Goal: Navigation & Orientation: Find specific page/section

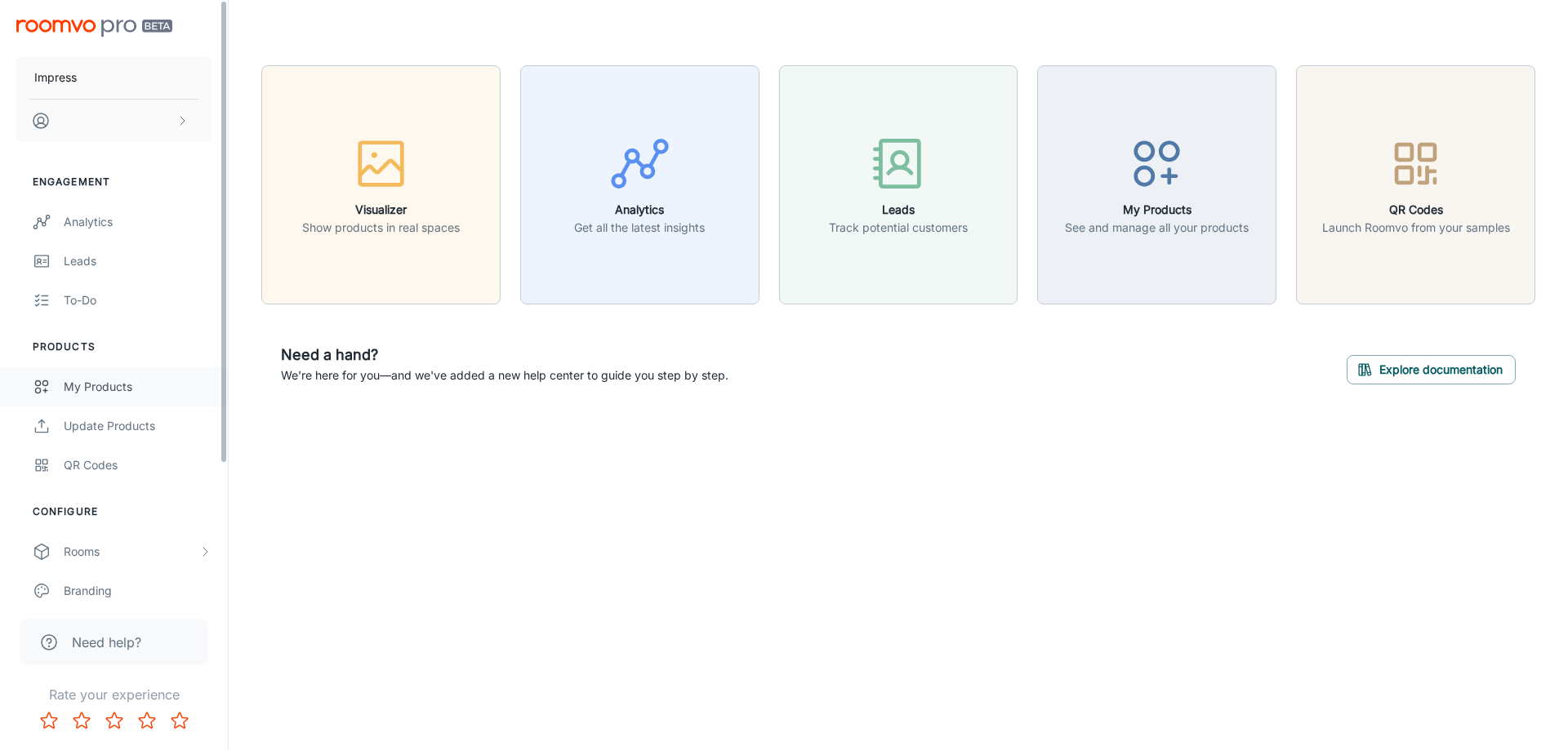
click at [93, 386] on div "My Products" at bounding box center [138, 387] width 148 height 18
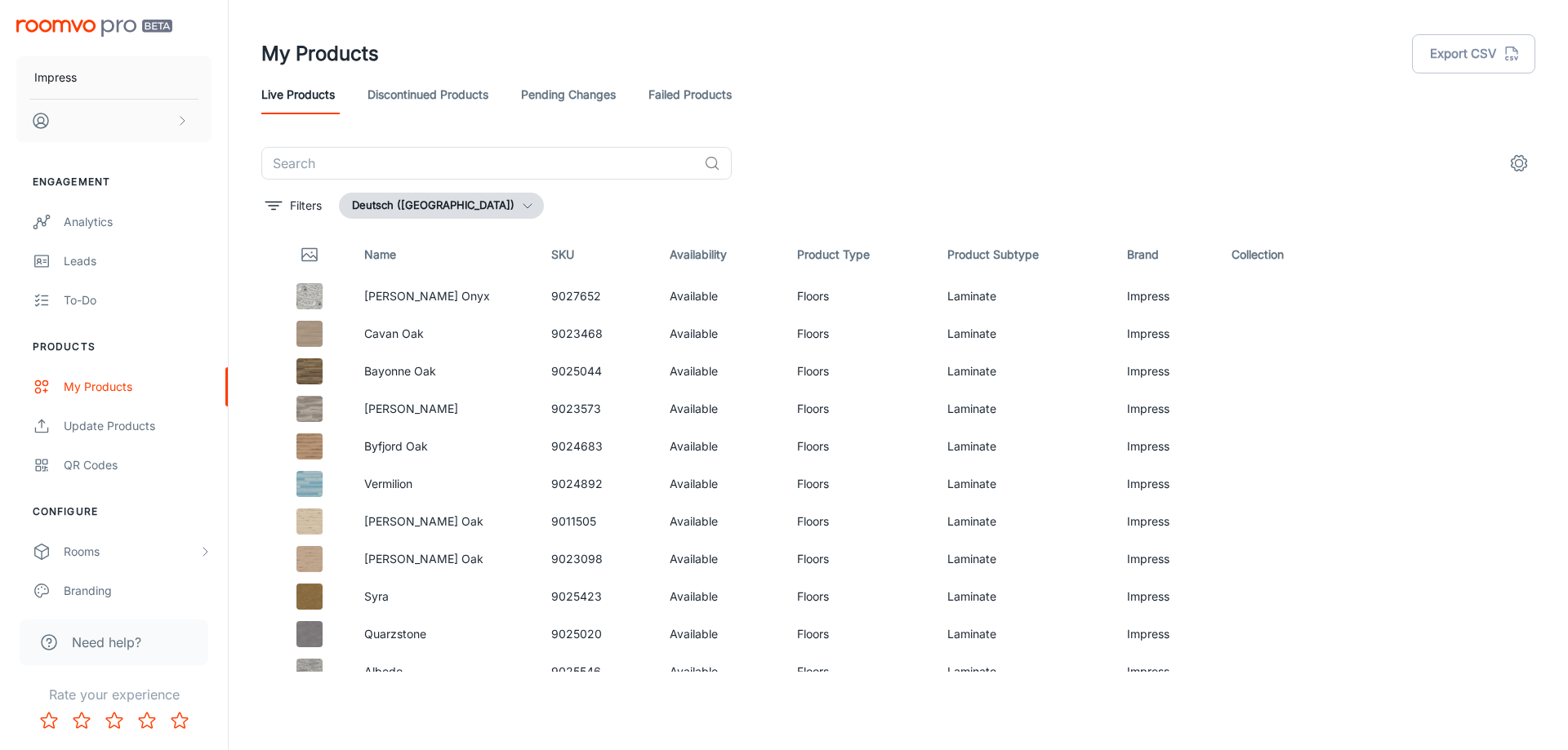
click at [405, 91] on link "Discontinued Products" at bounding box center [427, 94] width 121 height 39
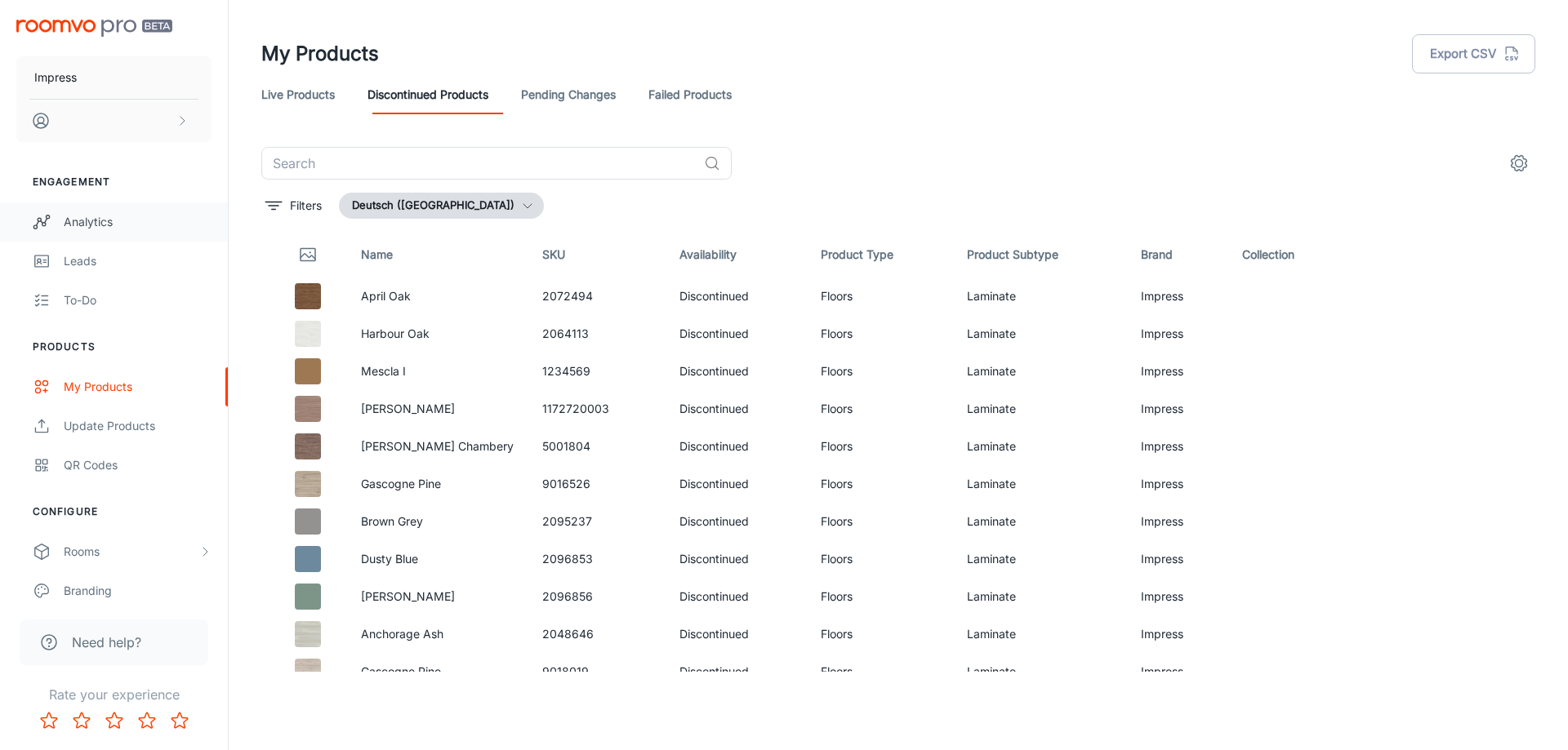
click at [95, 217] on div "Analytics" at bounding box center [138, 222] width 148 height 18
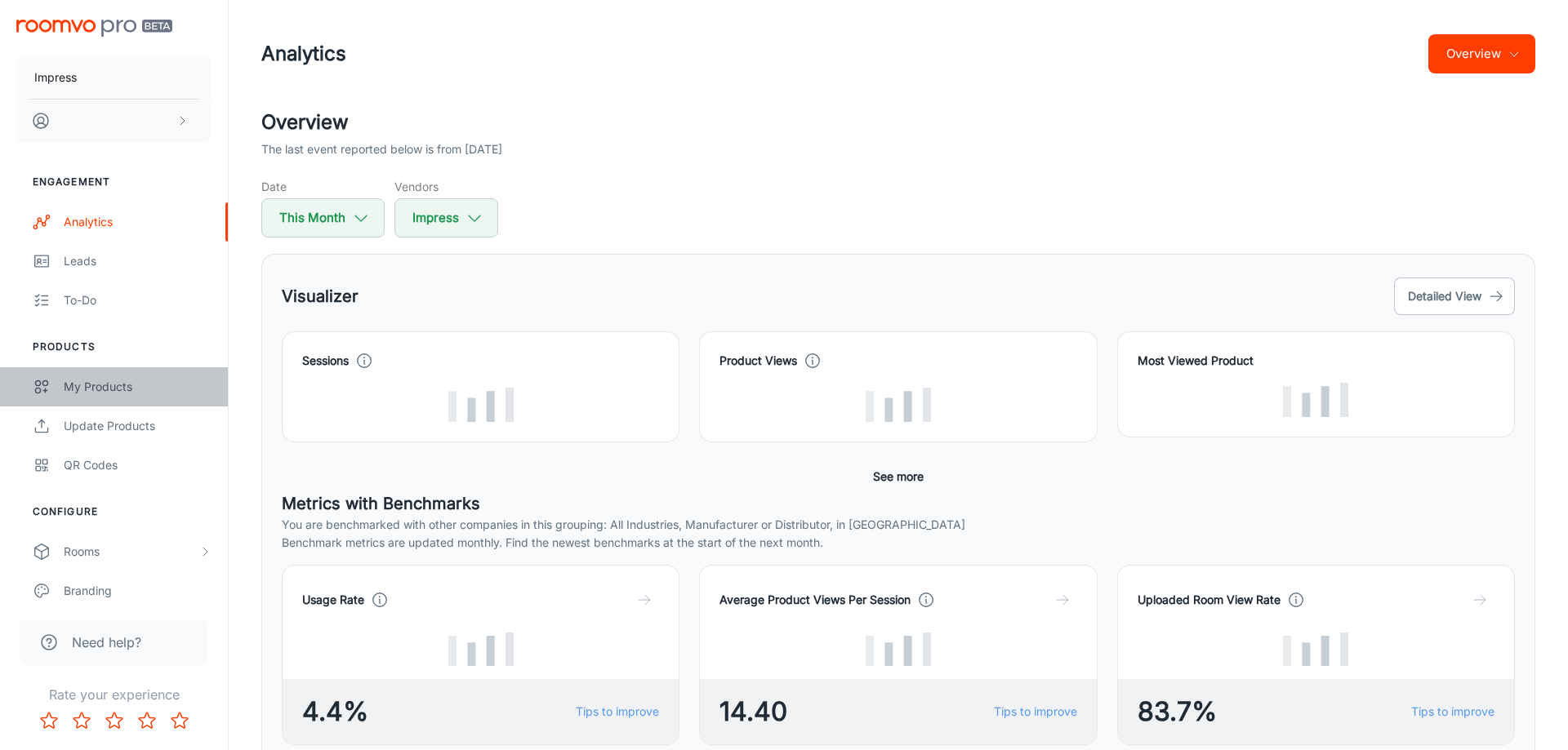
click at [106, 384] on div "My Products" at bounding box center [138, 387] width 148 height 18
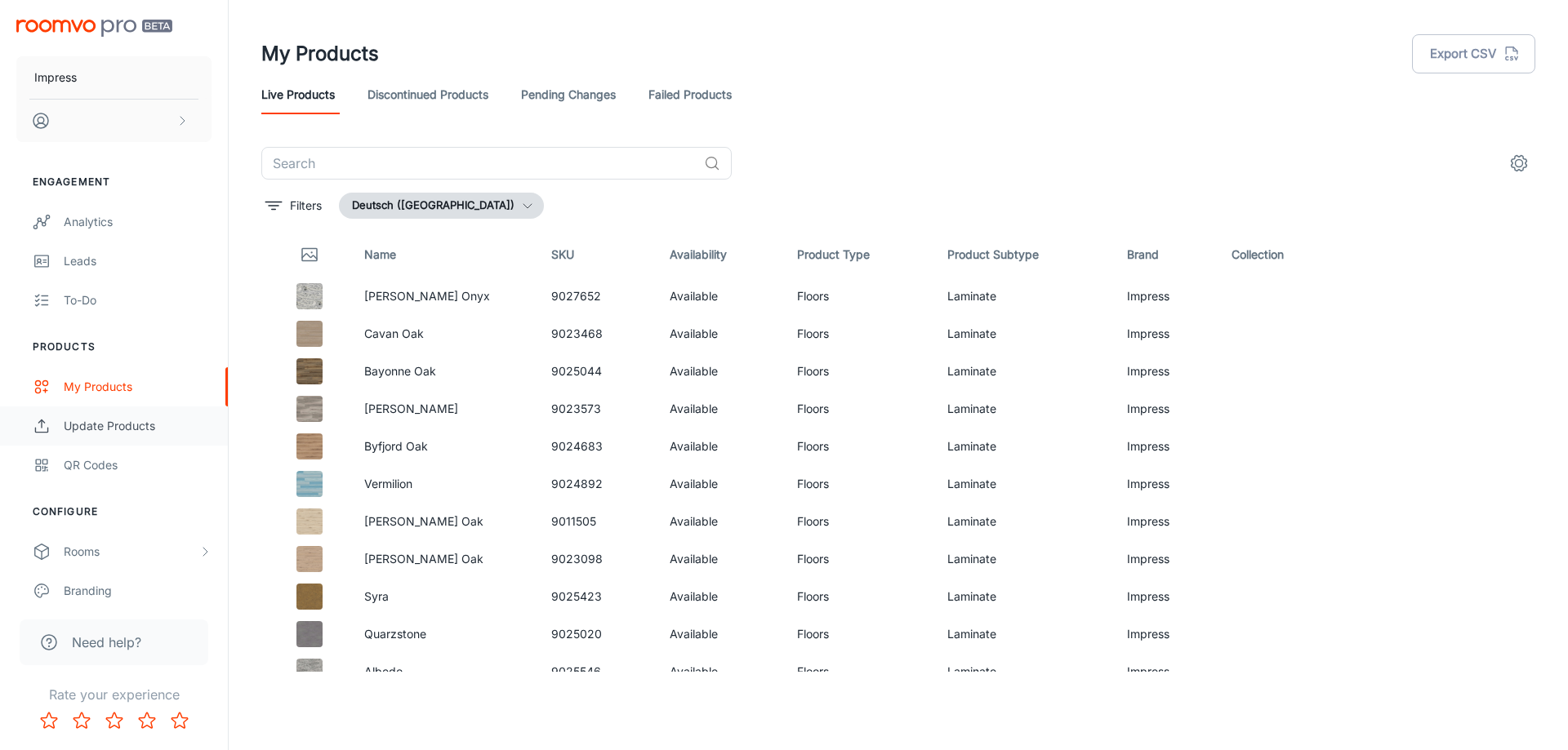
click at [91, 433] on div "Update Products" at bounding box center [138, 426] width 148 height 18
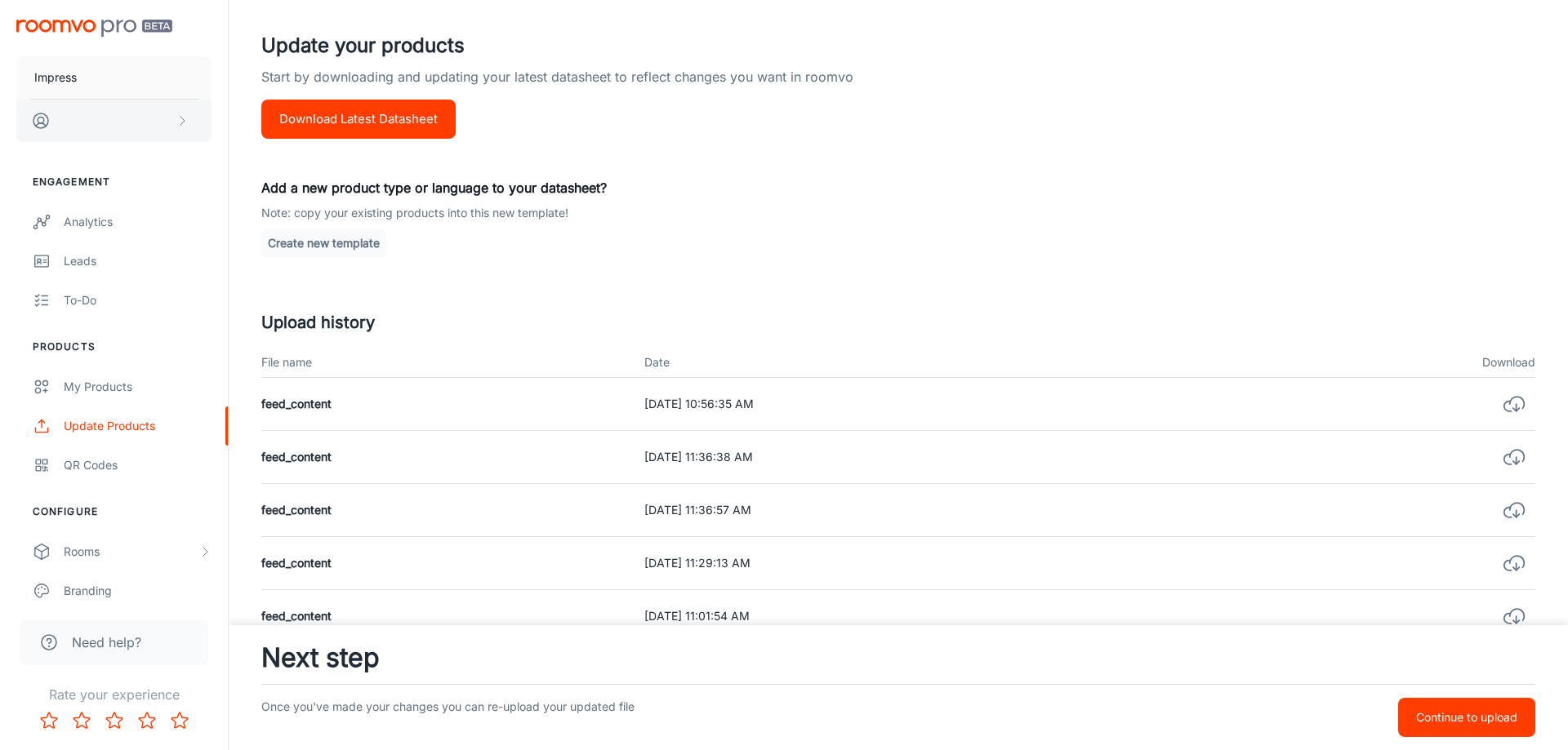
click at [123, 124] on button "scrollable content" at bounding box center [113, 121] width 195 height 43
click at [89, 386] on div at bounding box center [784, 375] width 1568 height 750
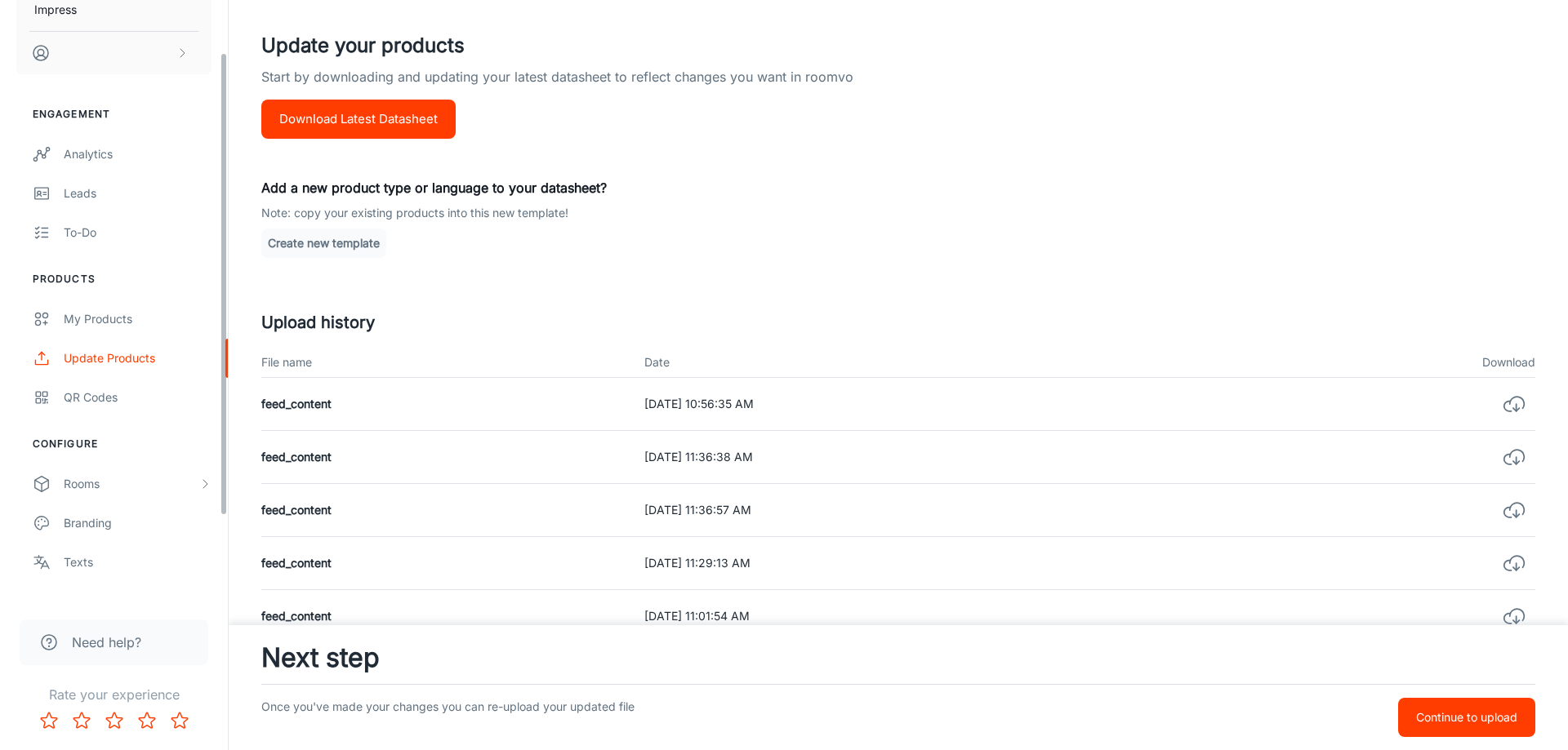
scroll to position [98, 0]
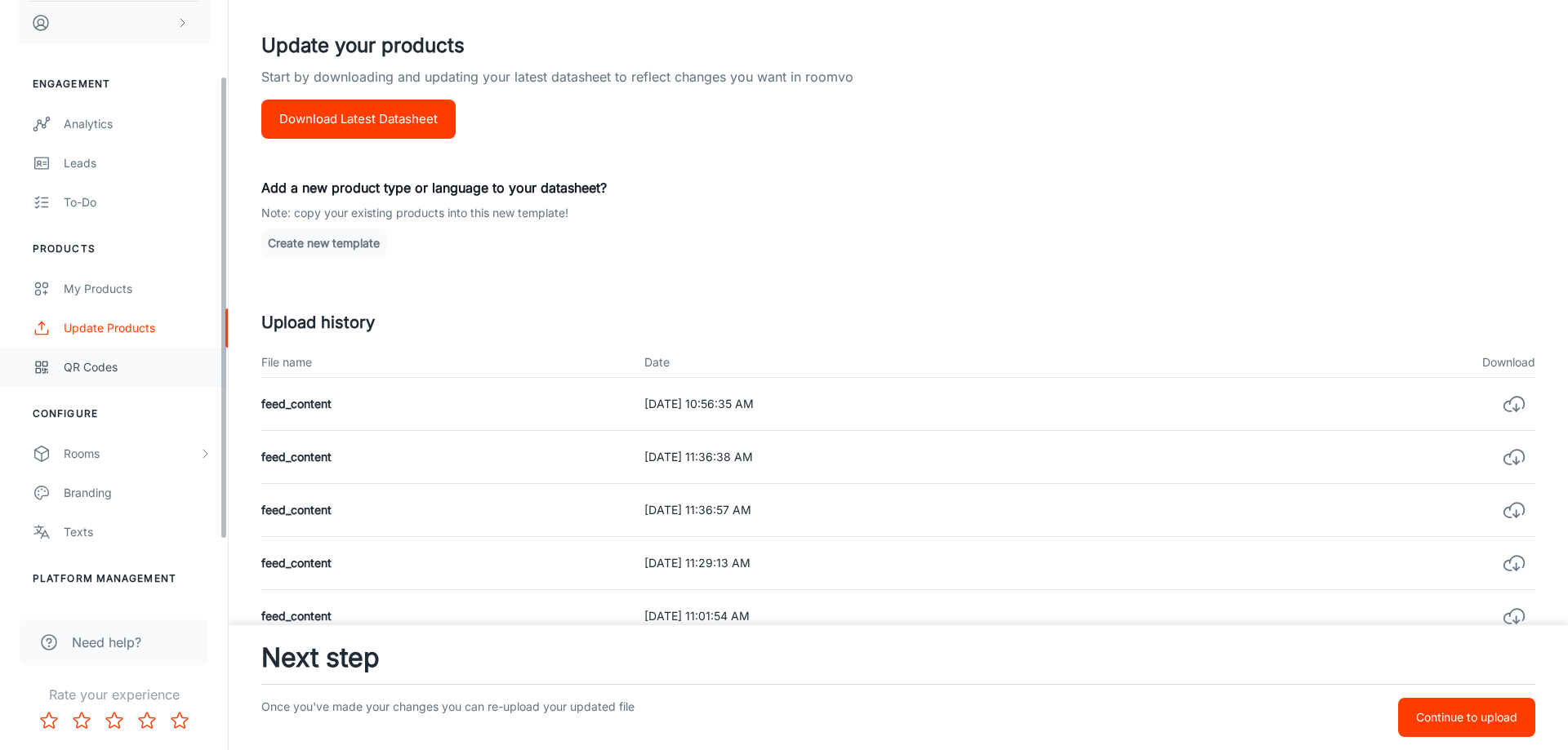
click at [90, 368] on div "QR Codes" at bounding box center [138, 368] width 148 height 18
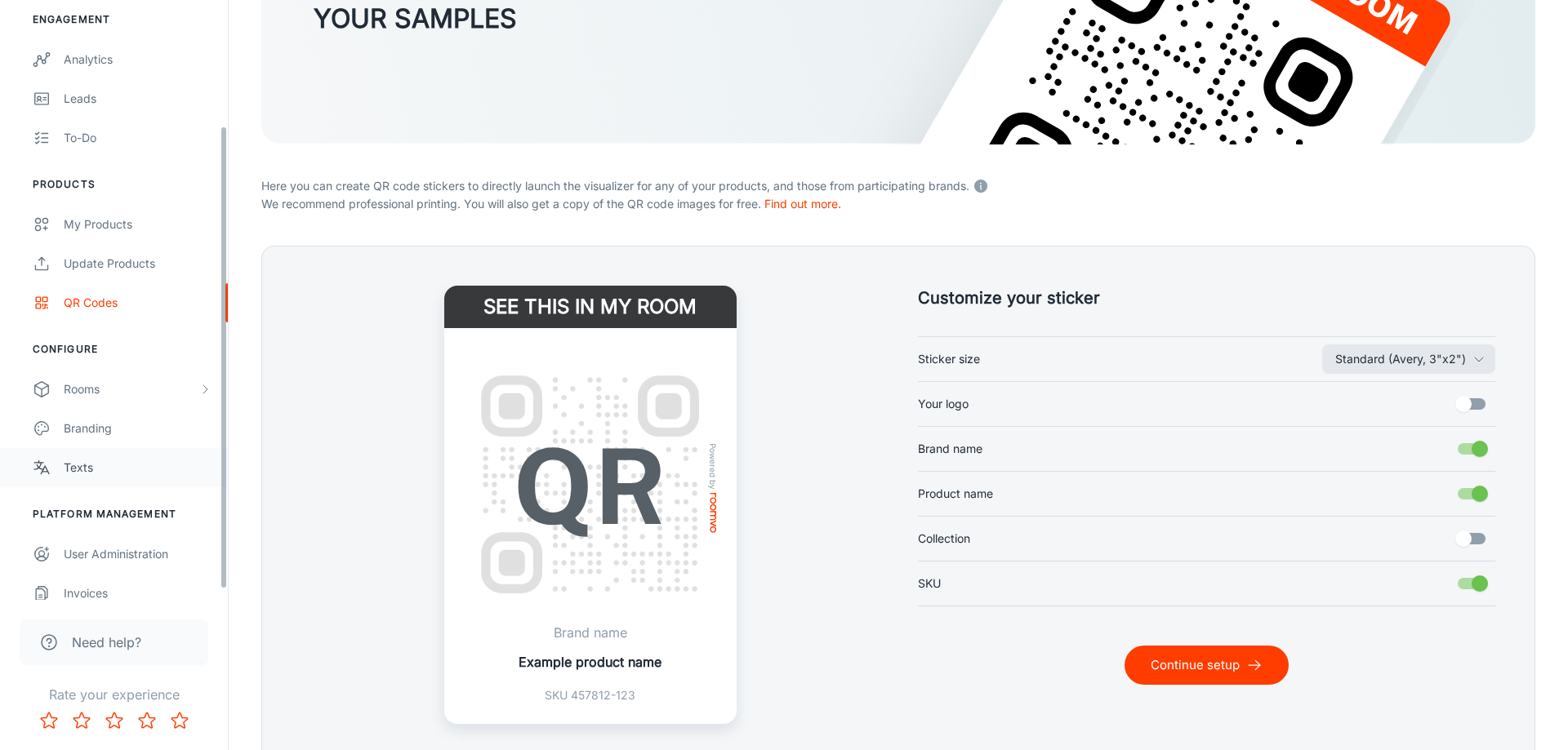
scroll to position [176, 0]
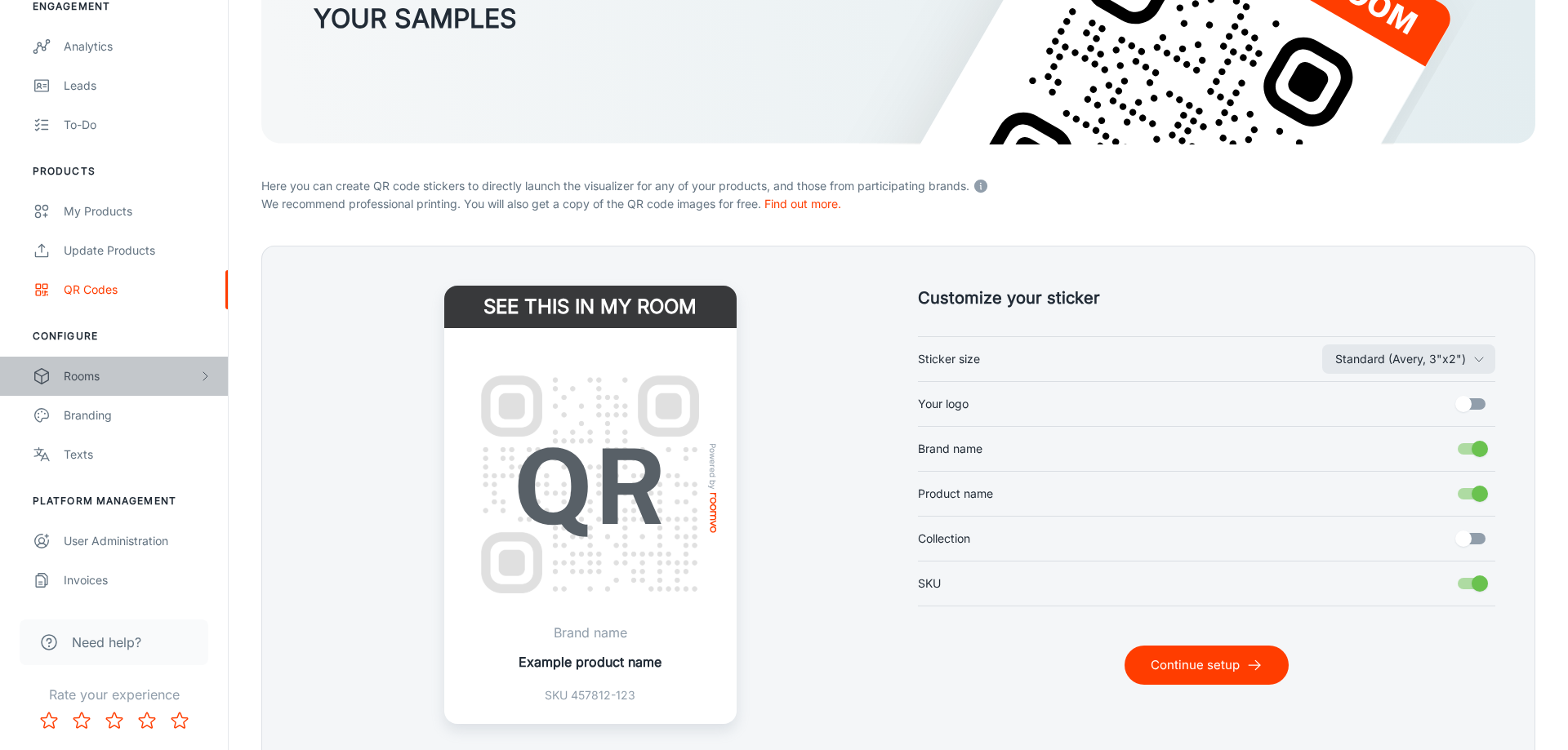
click at [79, 372] on div "Rooms" at bounding box center [131, 376] width 135 height 18
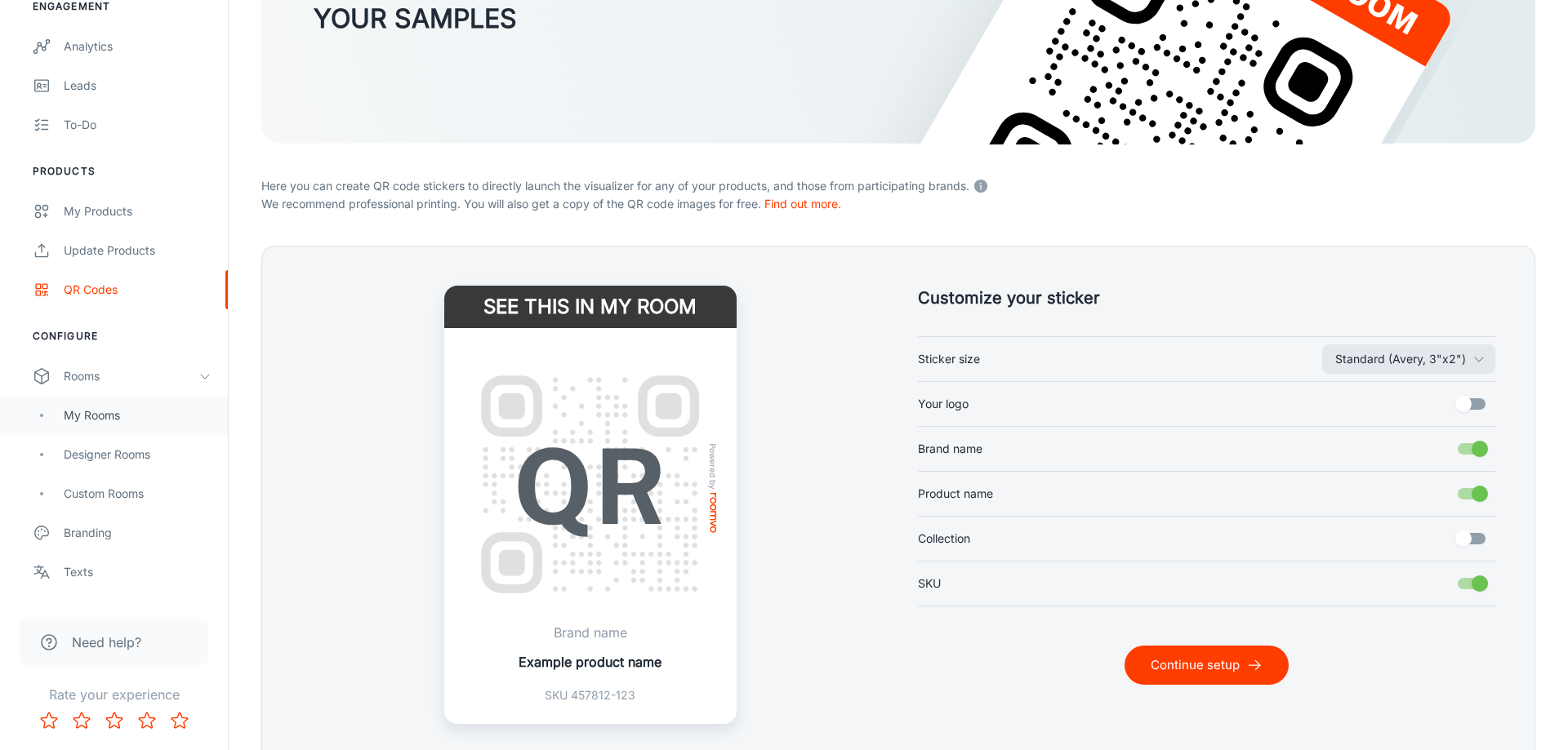
click at [107, 418] on div "My Rooms" at bounding box center [138, 415] width 148 height 18
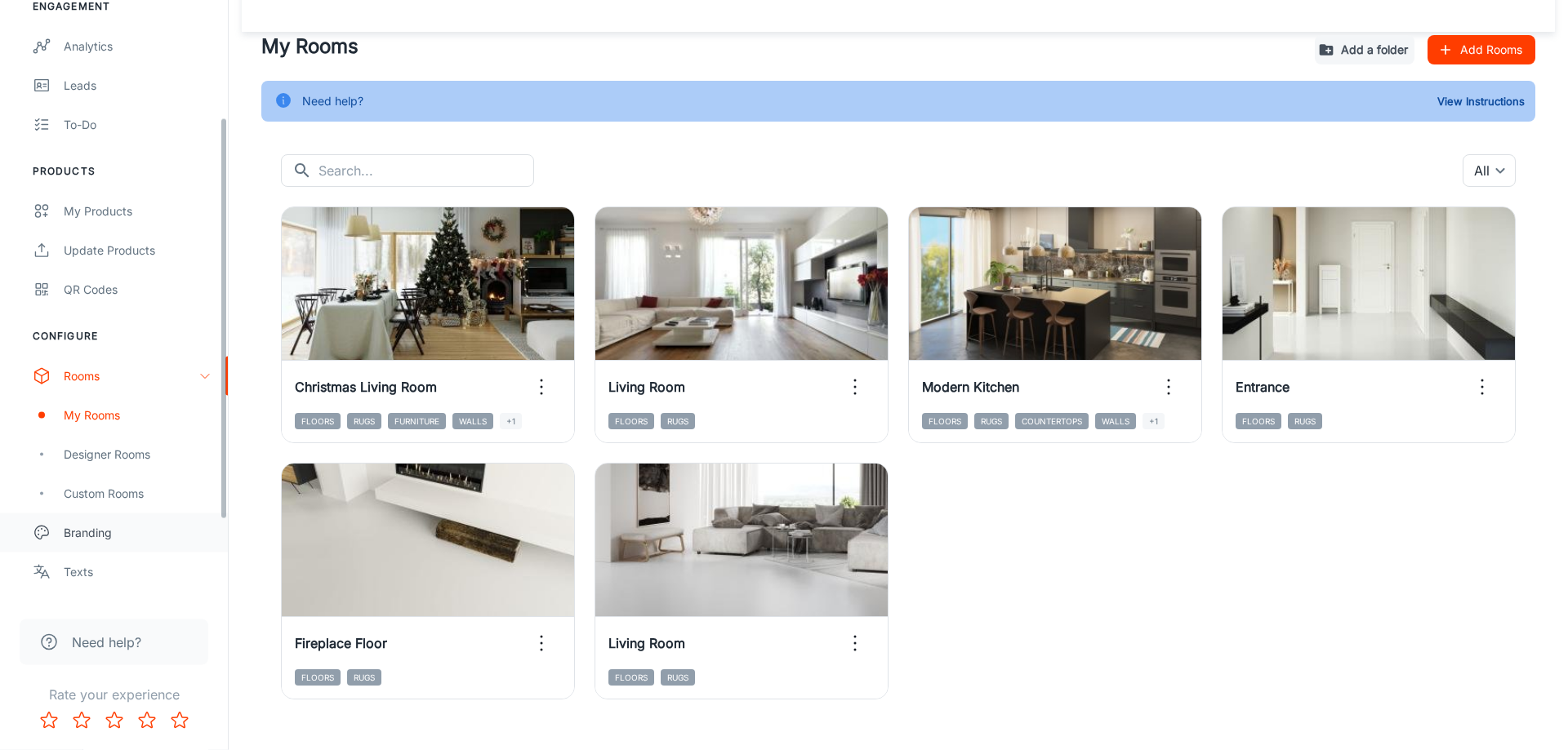
scroll to position [61, 0]
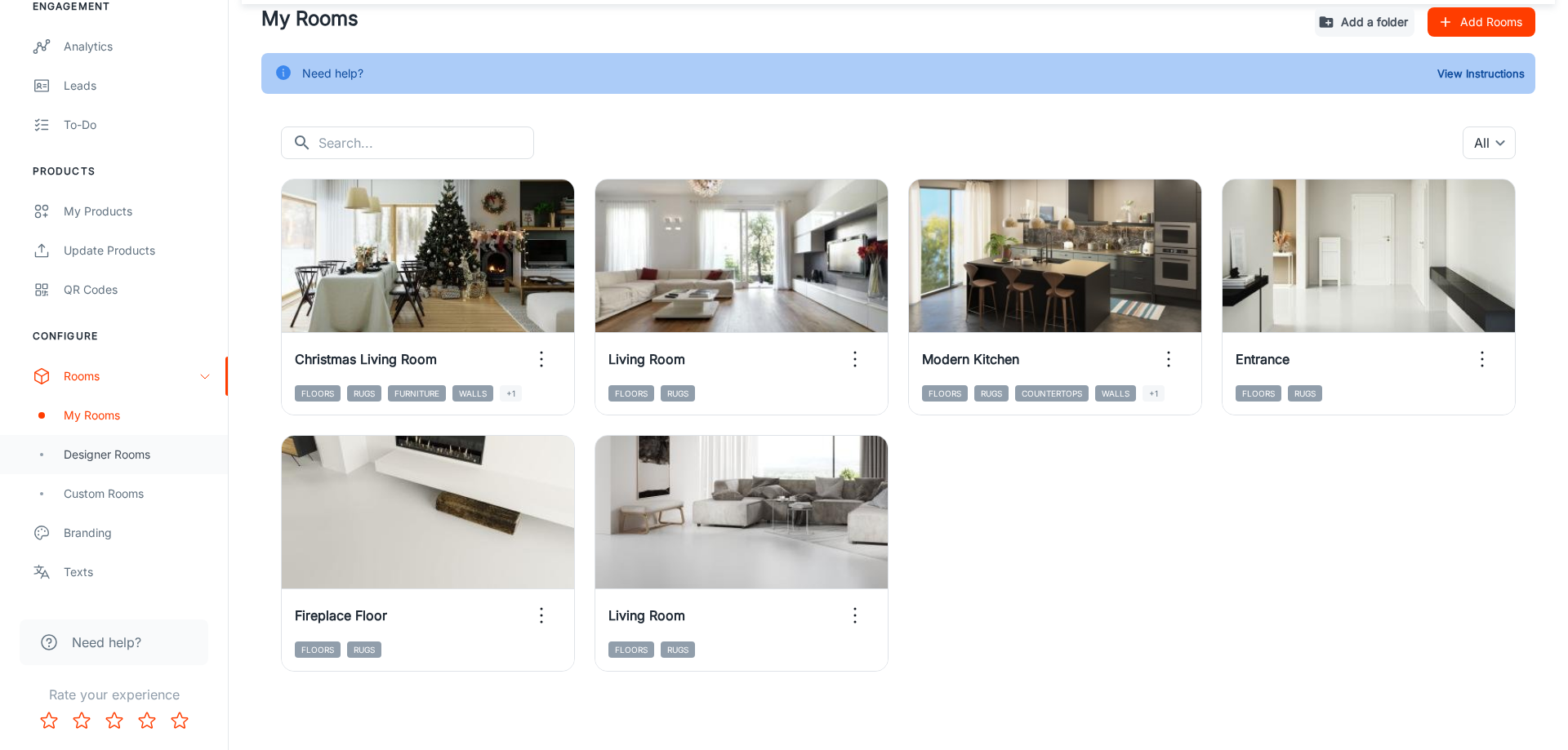
click at [110, 448] on div "Designer Rooms" at bounding box center [138, 454] width 148 height 18
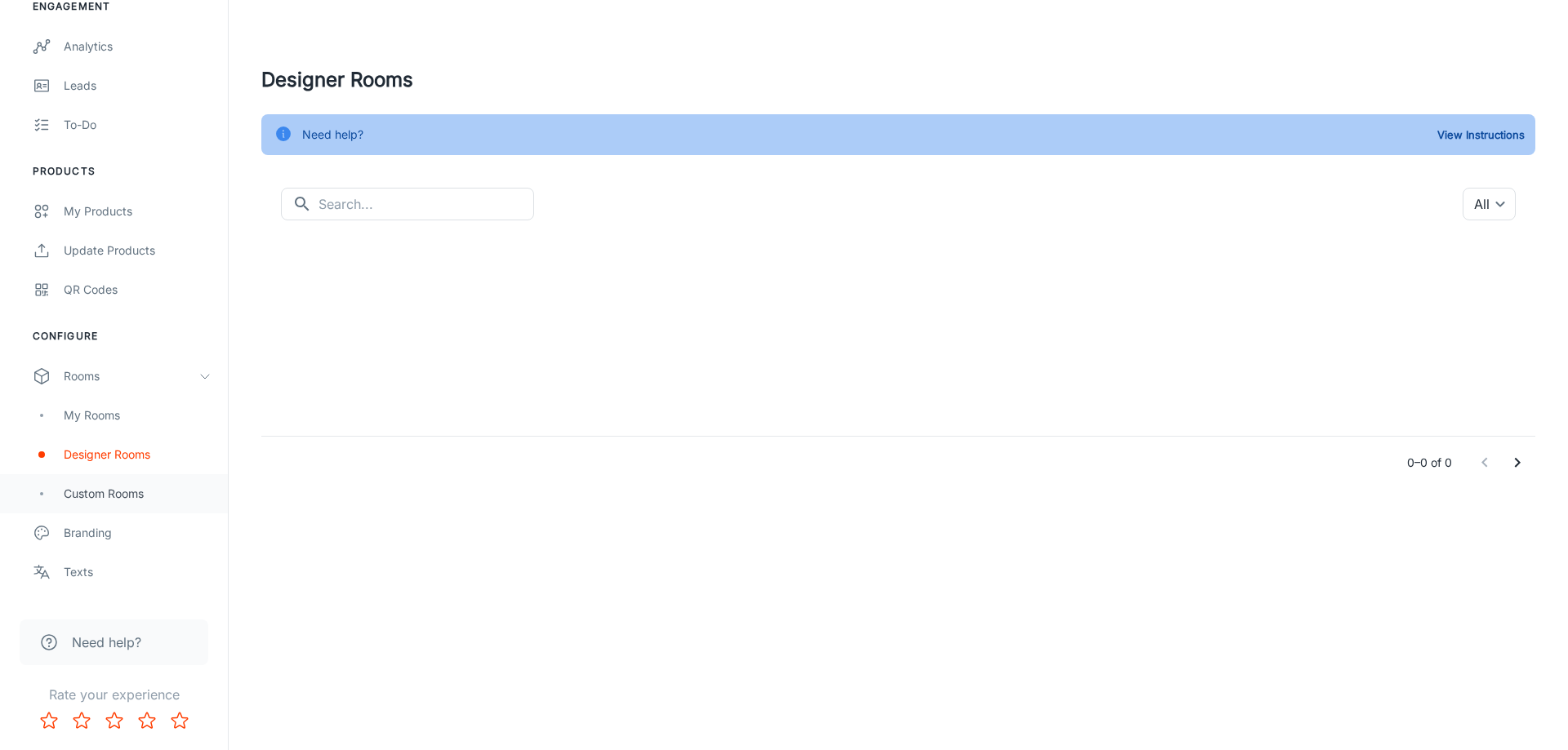
click at [118, 499] on div "Custom Rooms" at bounding box center [138, 494] width 148 height 18
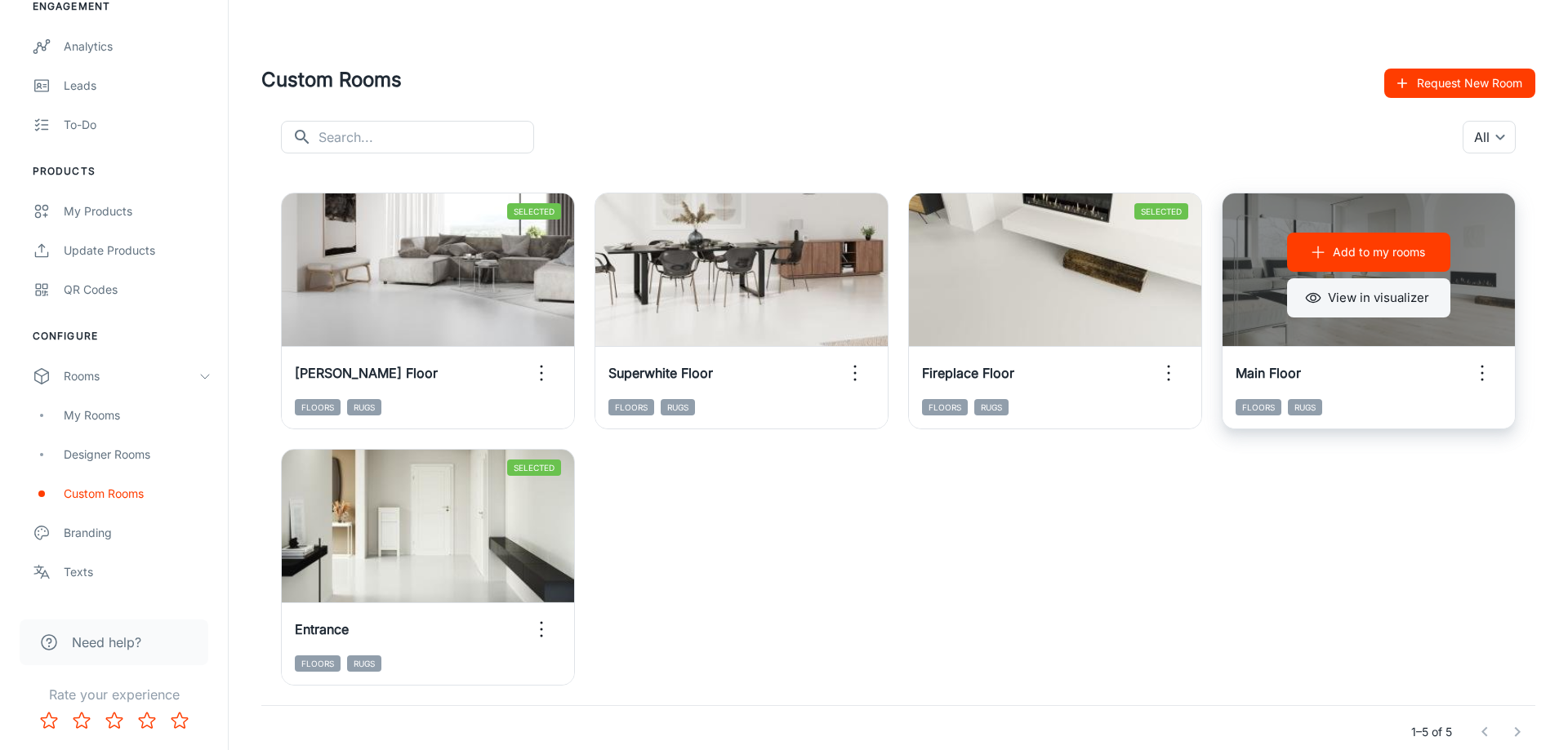
click at [1395, 294] on button "View in visualizer" at bounding box center [1369, 298] width 164 height 39
